Goal: Information Seeking & Learning: Learn about a topic

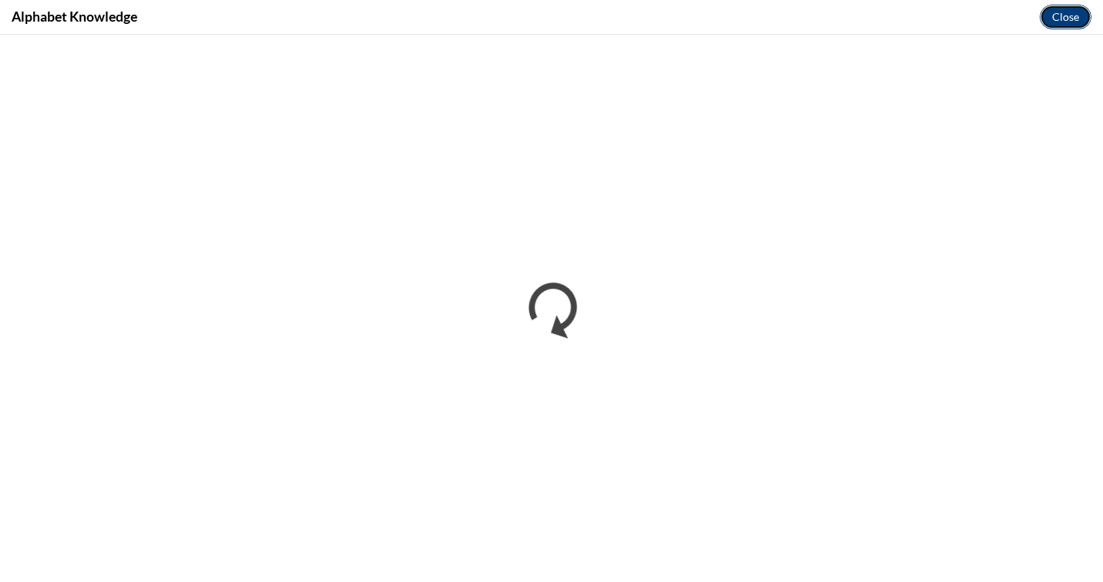
click at [1069, 19] on button "Close" at bounding box center [1066, 17] width 52 height 25
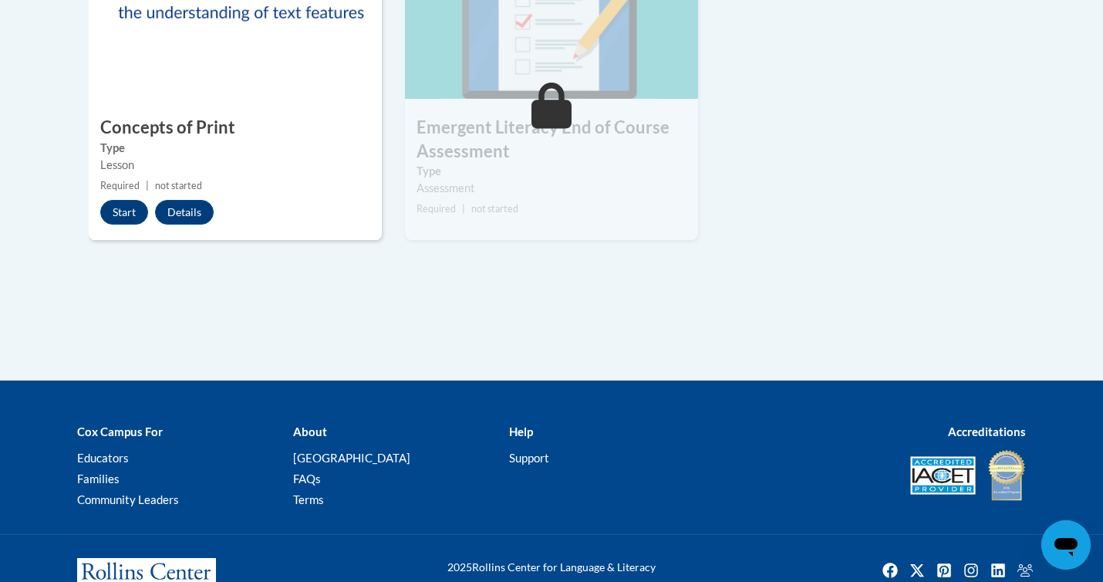
scroll to position [1350, 0]
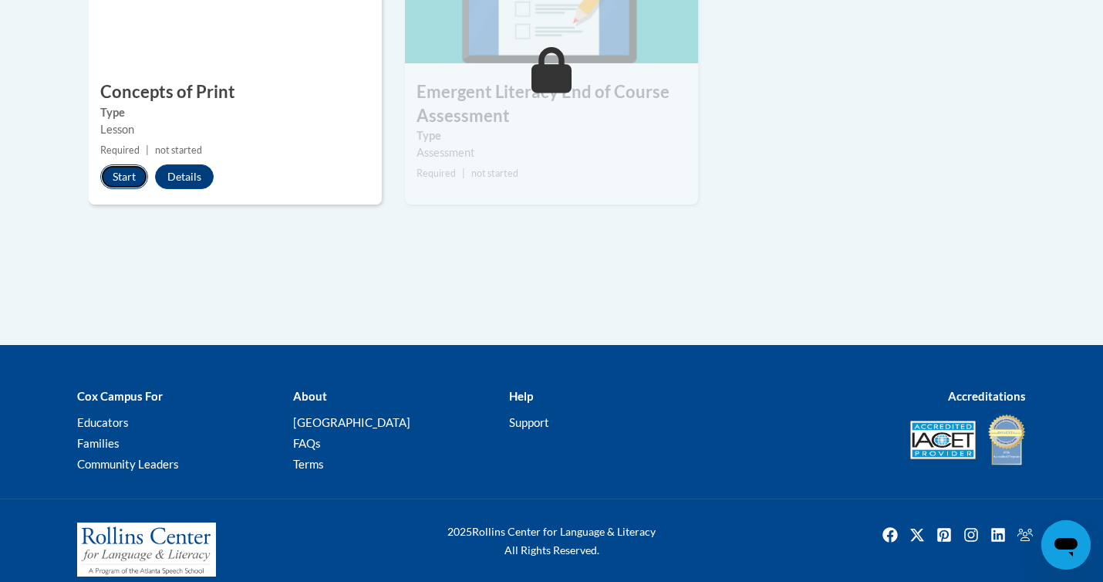
click at [134, 164] on button "Start" at bounding box center [124, 176] width 48 height 25
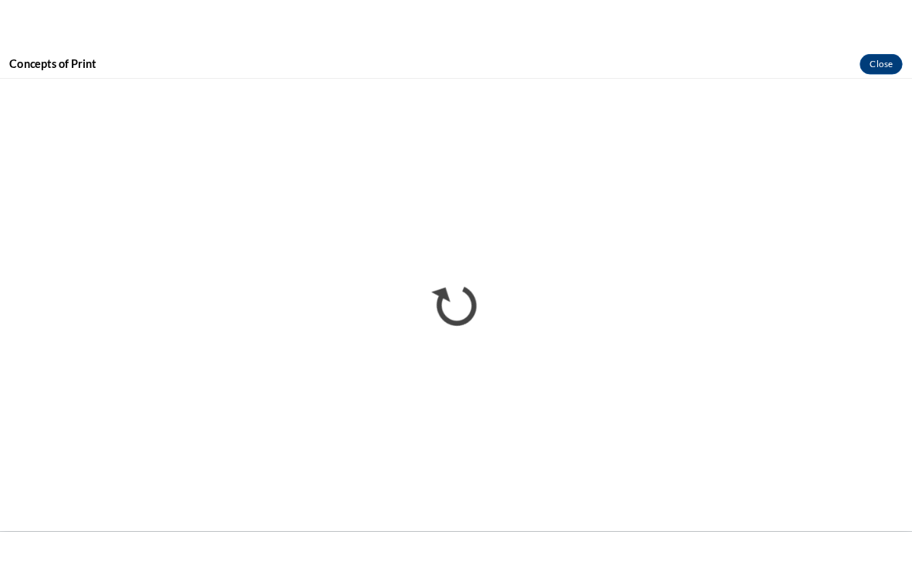
scroll to position [0, 0]
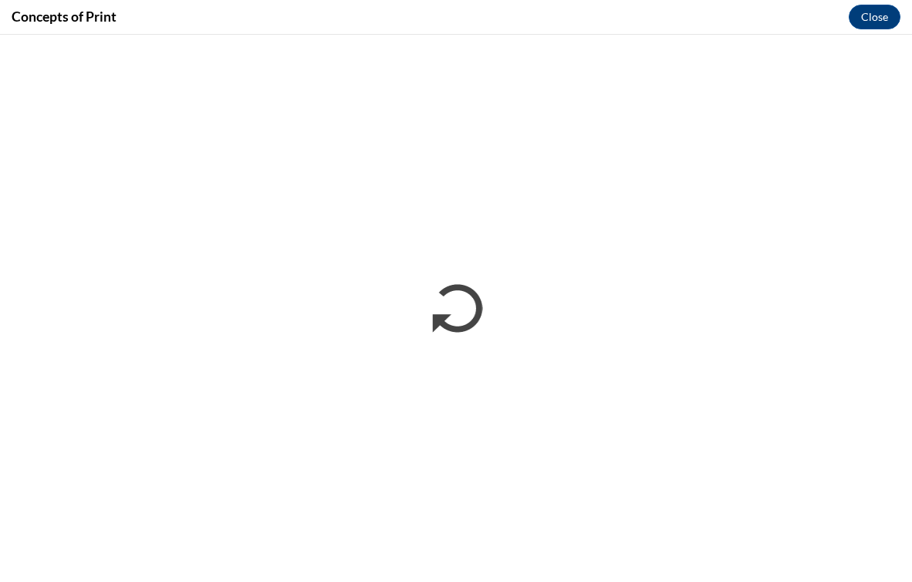
click at [579, 35] on iframe at bounding box center [456, 308] width 912 height 547
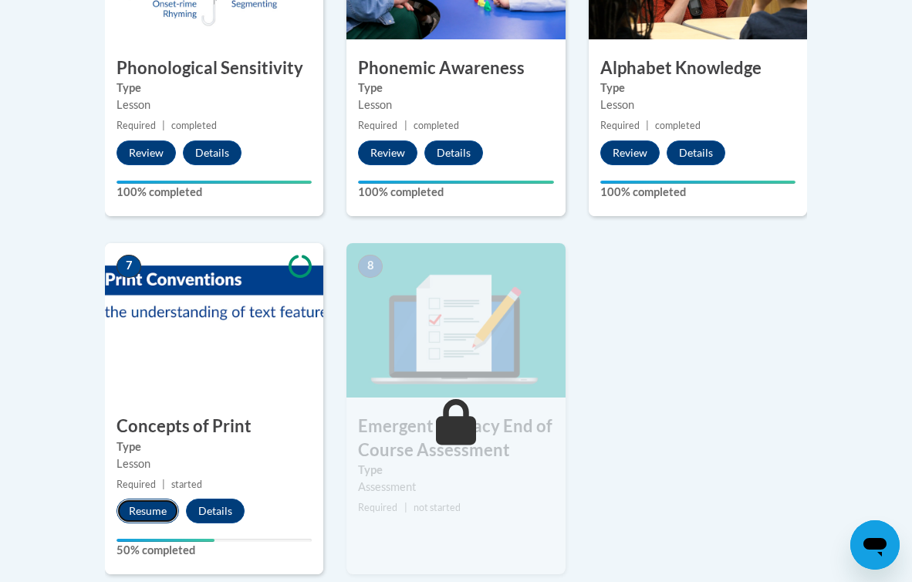
click at [146, 512] on button "Resume" at bounding box center [148, 510] width 63 height 25
